Goal: Task Accomplishment & Management: Manage account settings

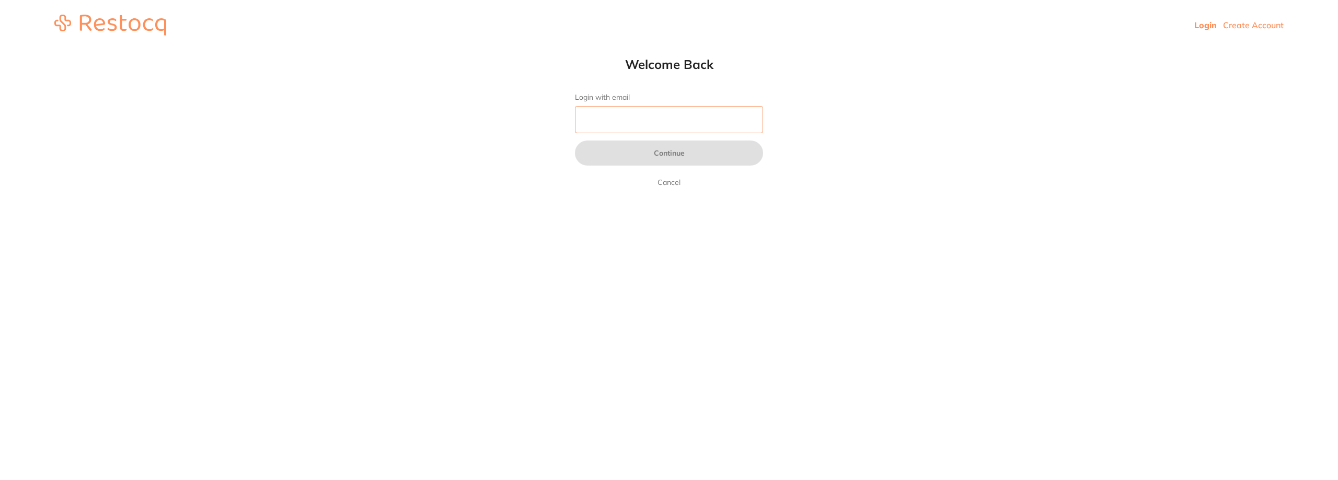
click at [647, 114] on input "Login with email" at bounding box center [669, 119] width 188 height 27
type input "[EMAIL_ADDRESS][DOMAIN_NAME]"
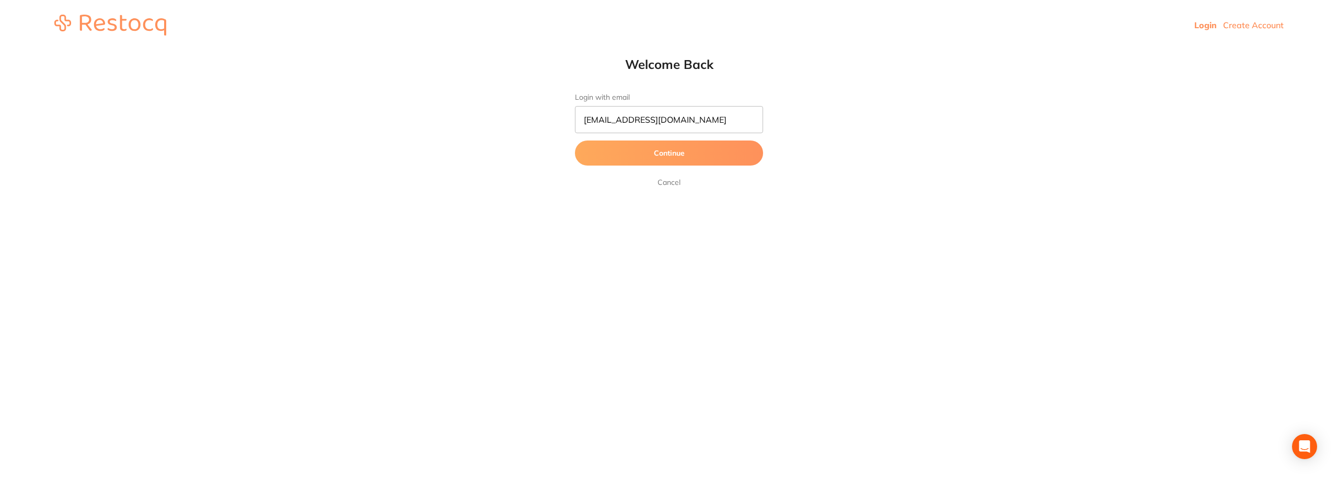
click at [657, 154] on button "Continue" at bounding box center [669, 153] width 188 height 25
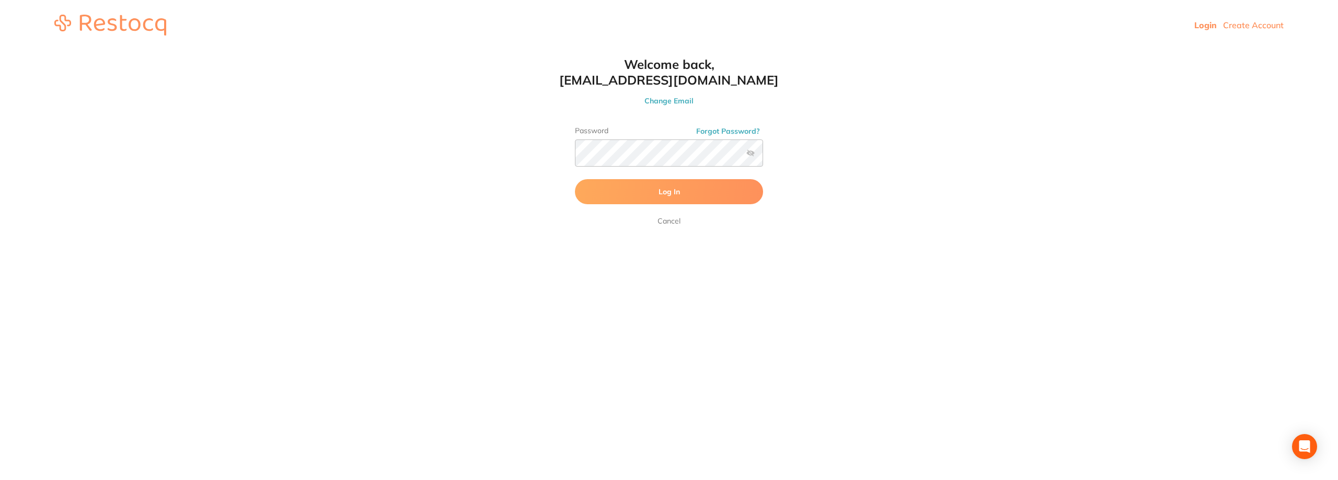
drag, startPoint x: 749, startPoint y: 154, endPoint x: 713, endPoint y: 180, distance: 43.8
click at [748, 155] on label at bounding box center [751, 153] width 8 height 8
click at [763, 156] on input "checkbox" at bounding box center [763, 156] width 0 height 0
click at [712, 183] on button "Log In" at bounding box center [669, 191] width 188 height 25
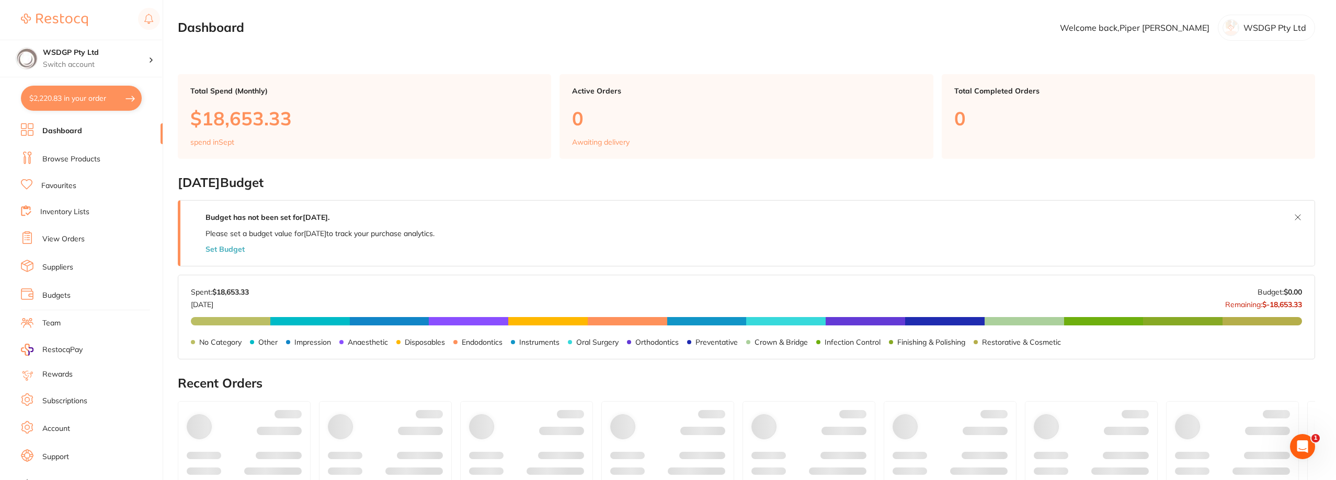
click at [56, 237] on link "View Orders" at bounding box center [63, 239] width 42 height 10
